Goal: Task Accomplishment & Management: Use online tool/utility

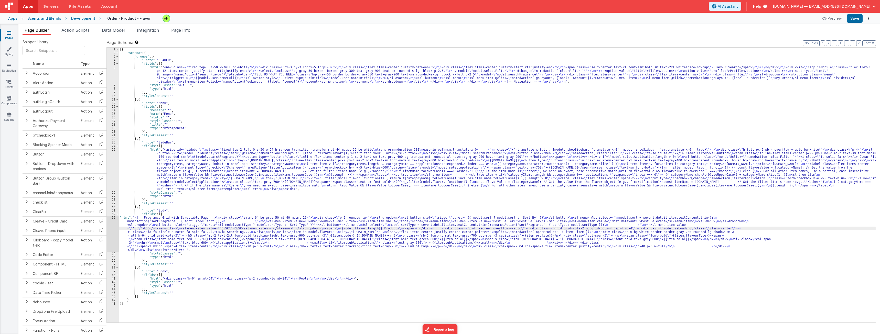
click at [174, 228] on div "[{ "schema" : { "groups" : [{ "_note" : "HEADER" , "fields" : [{ "html" : "<nav…" at bounding box center [497, 189] width 757 height 282
click at [113, 235] on div "33" at bounding box center [113, 234] width 12 height 36
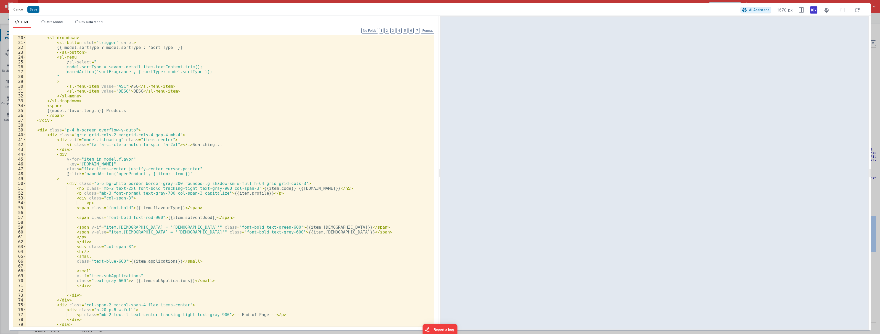
scroll to position [92, 0]
click at [79, 191] on div "</ sl-dropdown > < sl-dropdown > < sl-button slot = "trigger" caret > {{ model.…" at bounding box center [228, 181] width 404 height 302
click at [67, 183] on div "</ sl-dropdown > < sl-dropdown > < sl-button slot = "trigger" caret > {{ model.…" at bounding box center [228, 181] width 404 height 302
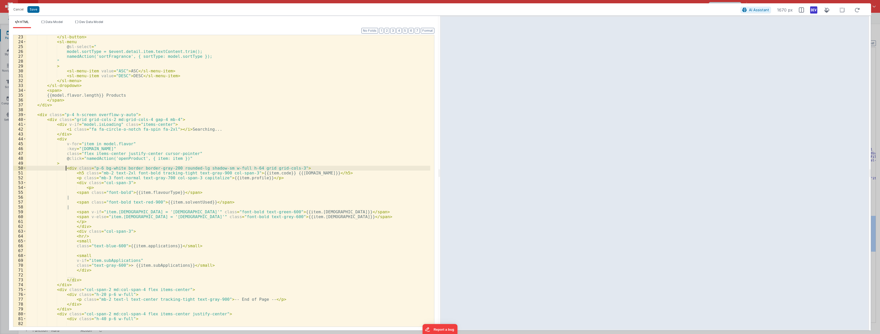
scroll to position [123, 0]
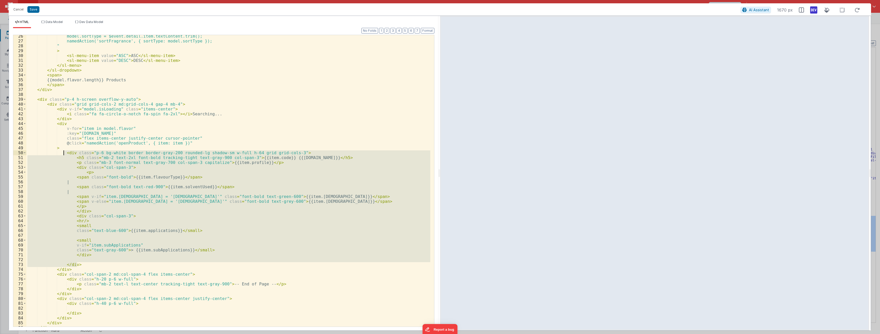
drag, startPoint x: 78, startPoint y: 264, endPoint x: 64, endPoint y: 154, distance: 110.9
click at [64, 154] on div "model.sortType = $event.detail.item.textContent.trim(); namedAction('sortFragra…" at bounding box center [228, 185] width 404 height 302
click at [32, 10] on button "Save" at bounding box center [33, 9] width 12 height 7
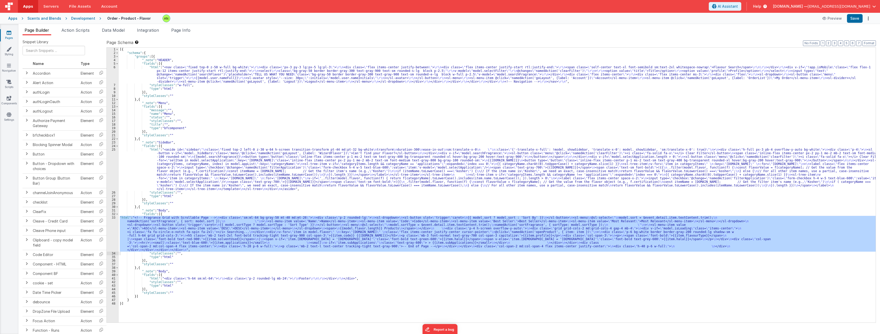
click at [79, 19] on div "Development" at bounding box center [83, 18] width 24 height 5
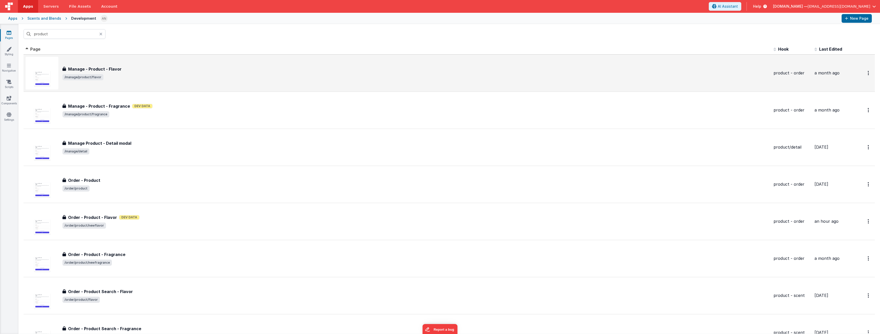
click at [166, 77] on span "/manage/product/flavor" at bounding box center [415, 77] width 707 height 6
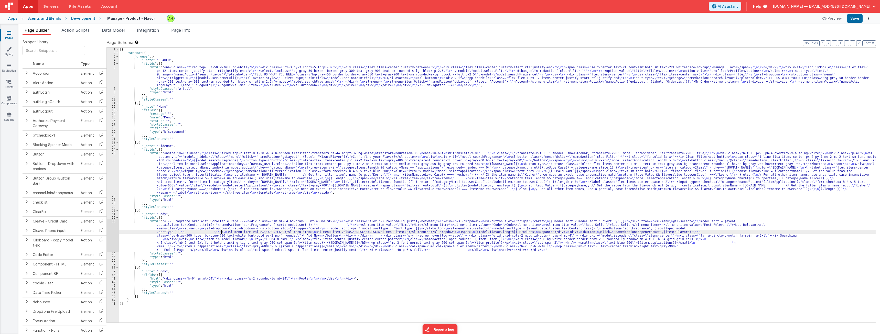
click at [222, 231] on div "[{ "schema" : { "groups" : [{ "_note" : "HEADER" , "fields" : [{ "html" : "<nav…" at bounding box center [497, 189] width 757 height 282
click at [110, 234] on div "33" at bounding box center [113, 236] width 12 height 32
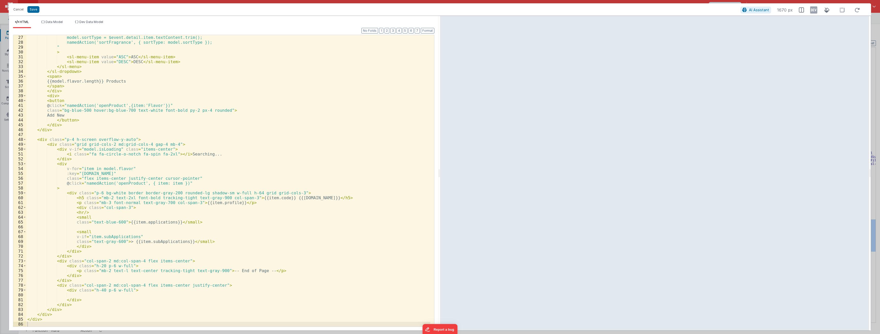
scroll to position [126, 0]
click at [66, 192] on div "model.sortType = $event.detail.item.textContent.trim(); namedAction('sortFragra…" at bounding box center [228, 186] width 404 height 302
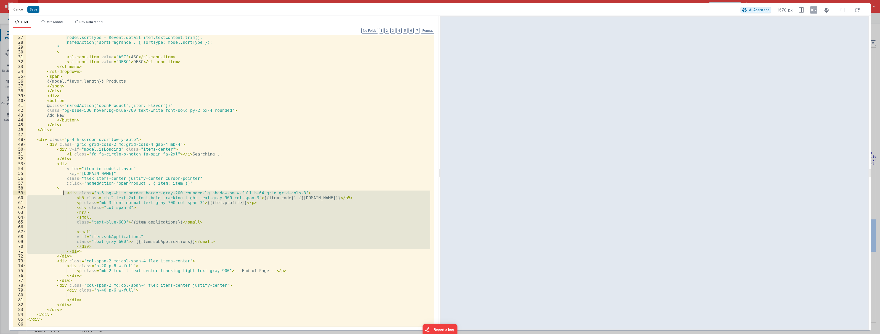
drag, startPoint x: 78, startPoint y: 251, endPoint x: 63, endPoint y: 193, distance: 60.0
click at [63, 193] on div "model.sortType = $event.detail.item.textContent.trim(); namedAction('sortFragra…" at bounding box center [228, 186] width 404 height 302
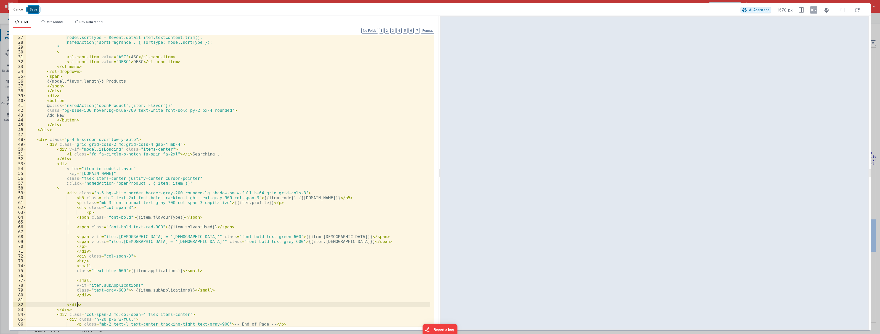
click at [35, 9] on button "Save" at bounding box center [33, 9] width 12 height 7
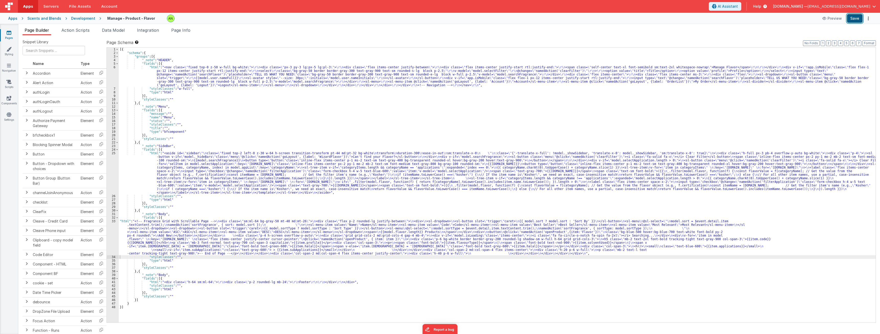
click at [325, 18] on button "Save" at bounding box center [855, 18] width 16 height 9
